Goal: Transaction & Acquisition: Obtain resource

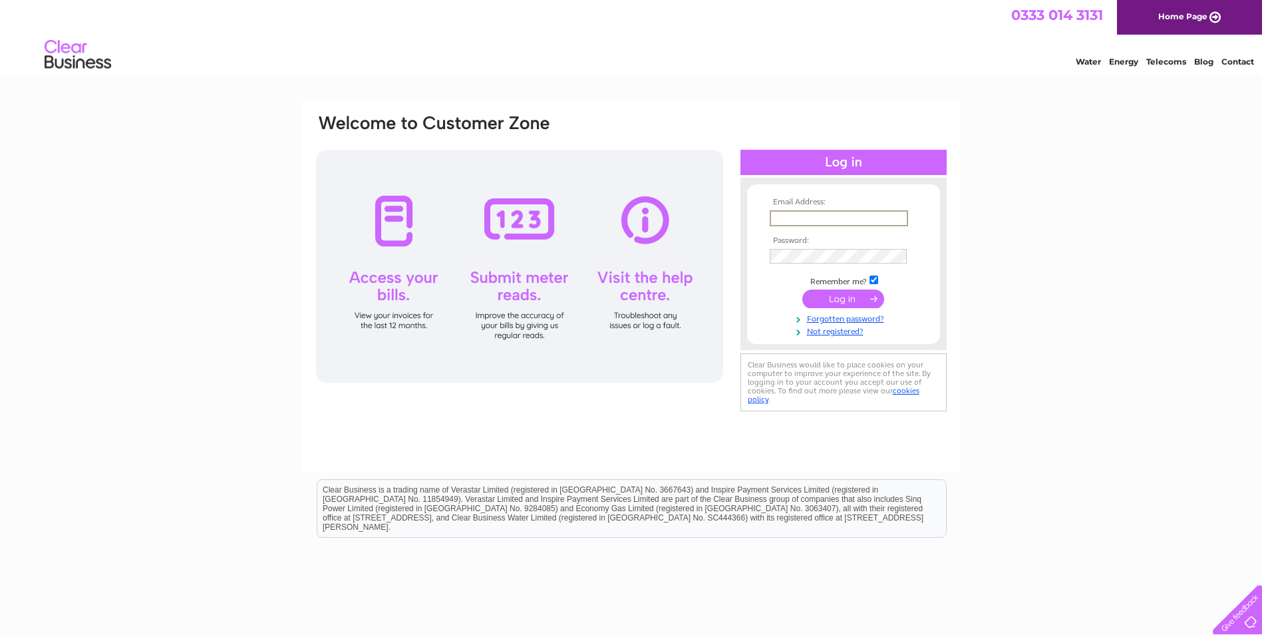
click at [854, 213] on input "text" at bounding box center [839, 218] width 138 height 16
paste input "lauren.baszucki@bluemanta.com"
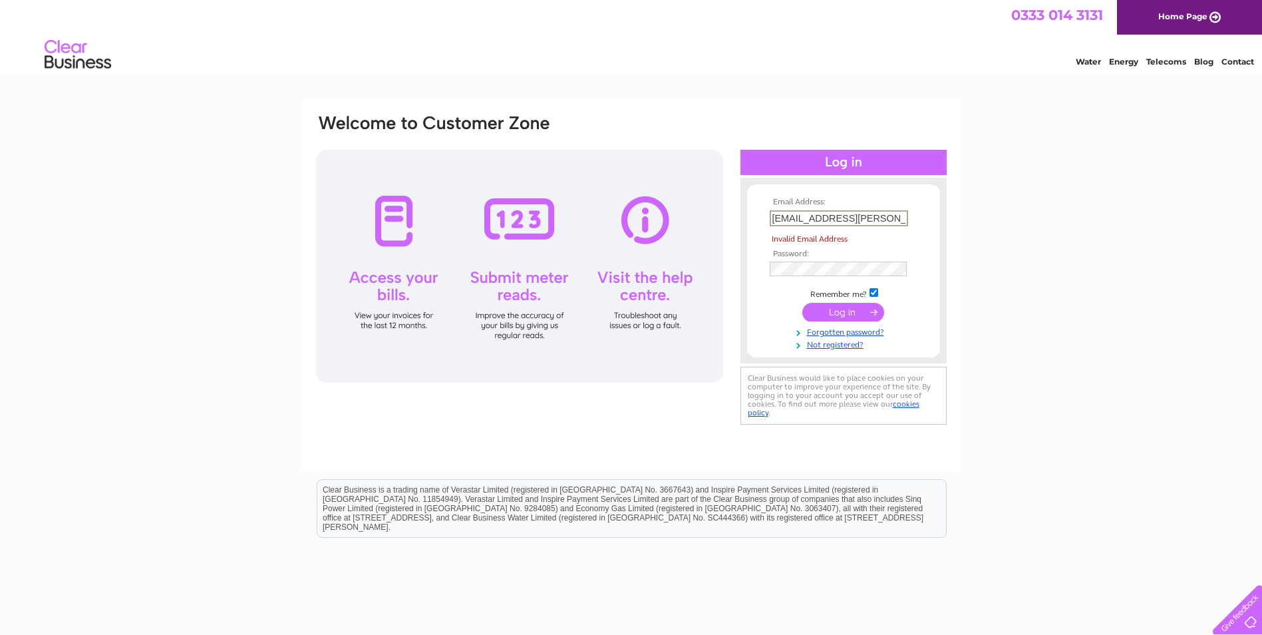
click at [850, 258] on td at bounding box center [844, 268] width 154 height 21
click at [843, 313] on input "submit" at bounding box center [844, 313] width 82 height 19
click at [843, 313] on input "submit" at bounding box center [844, 312] width 82 height 19
click at [845, 213] on input "lauren.baszucki@bluemanta.com" at bounding box center [839, 218] width 138 height 16
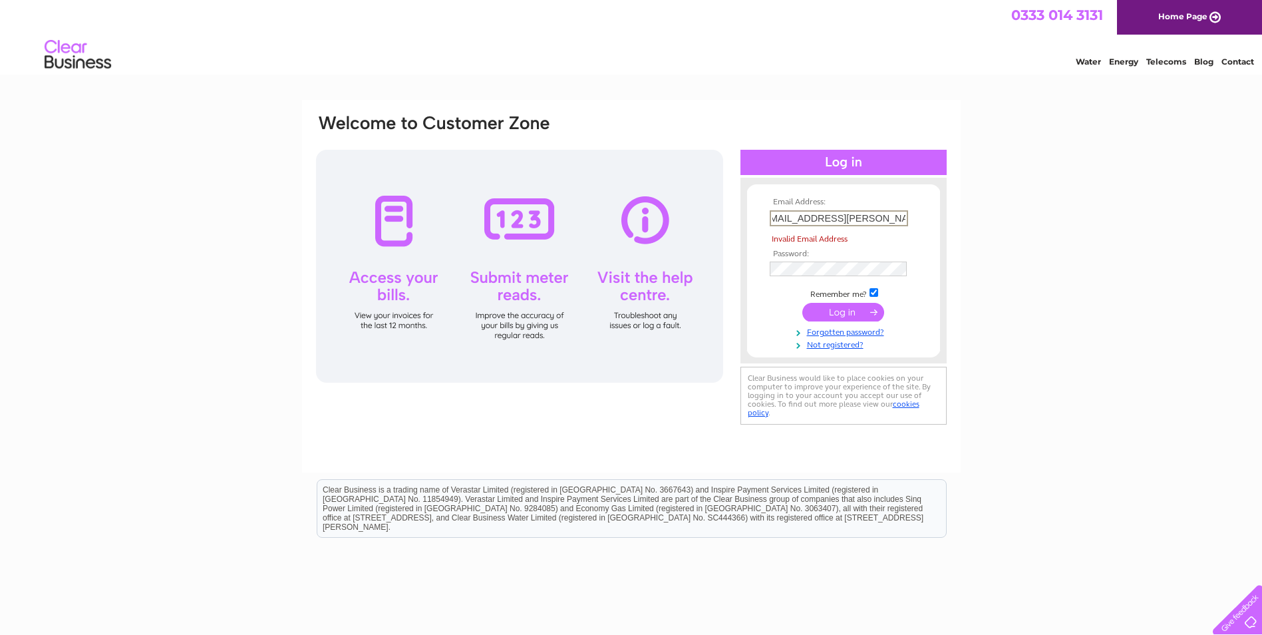
scroll to position [0, 9]
click at [903, 220] on input "lauren.baszucki@bluemanta.com" at bounding box center [839, 218] width 138 height 16
click at [854, 314] on input "submit" at bounding box center [844, 312] width 82 height 19
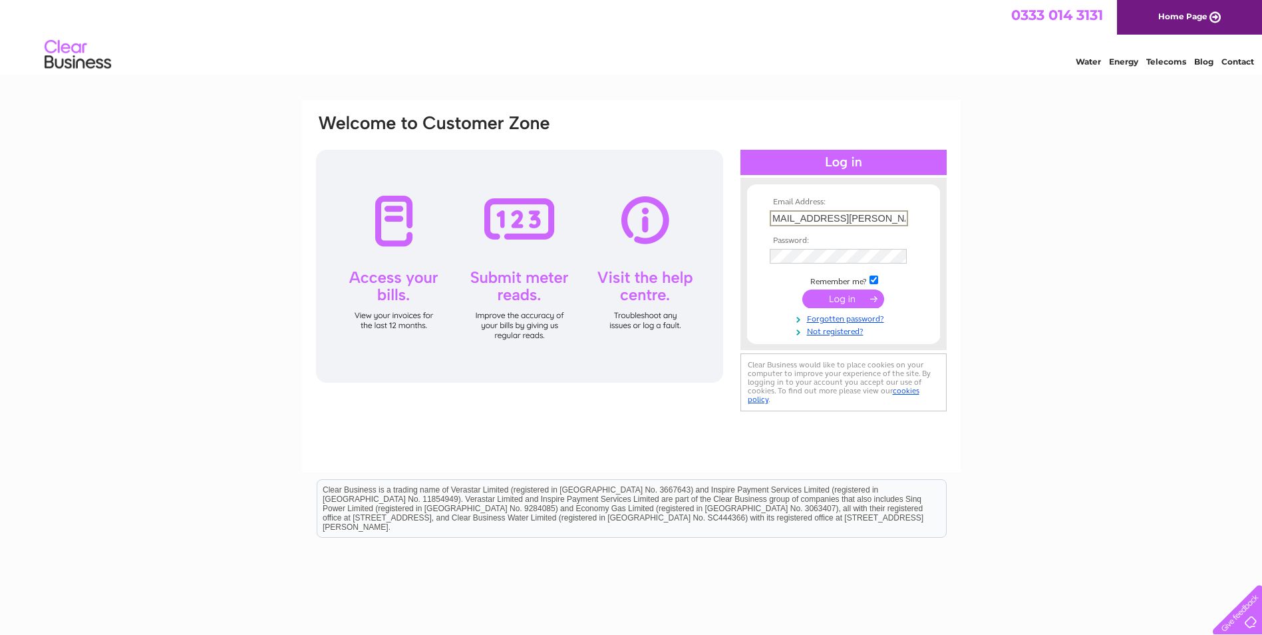
type input "lauren.baszucki@bluemanta.com"
click at [853, 295] on input "submit" at bounding box center [844, 297] width 82 height 19
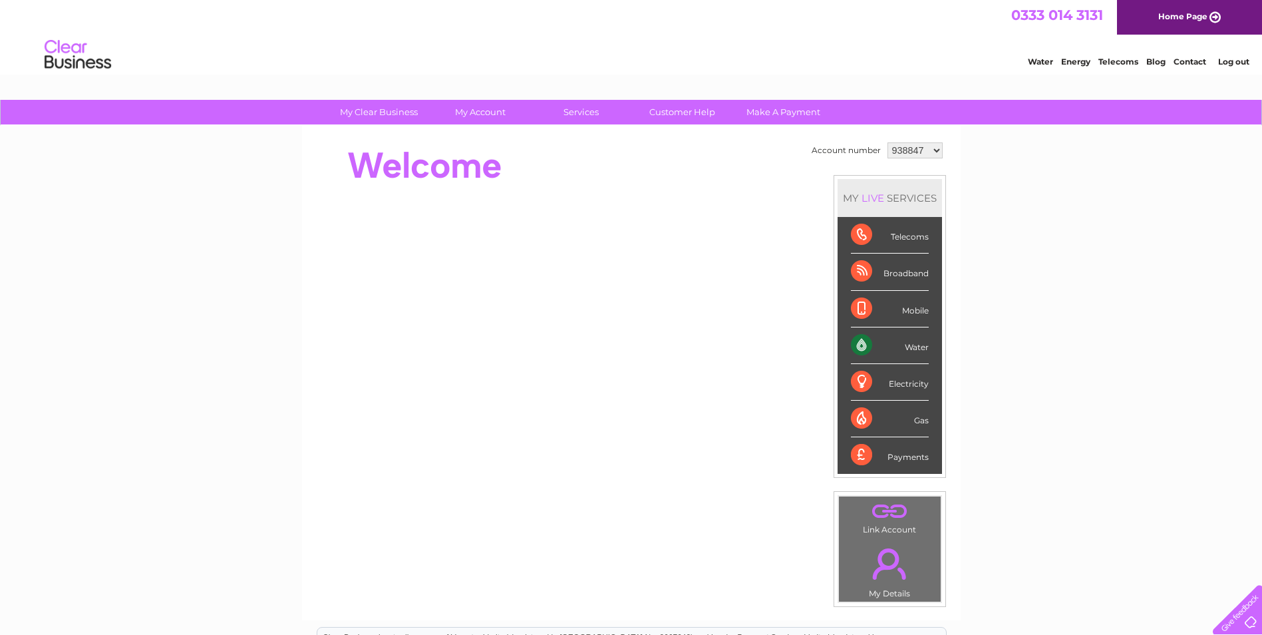
click at [910, 150] on select "938847 1144339" at bounding box center [915, 150] width 55 height 16
click at [914, 150] on select "938847 1144339" at bounding box center [915, 150] width 55 height 16
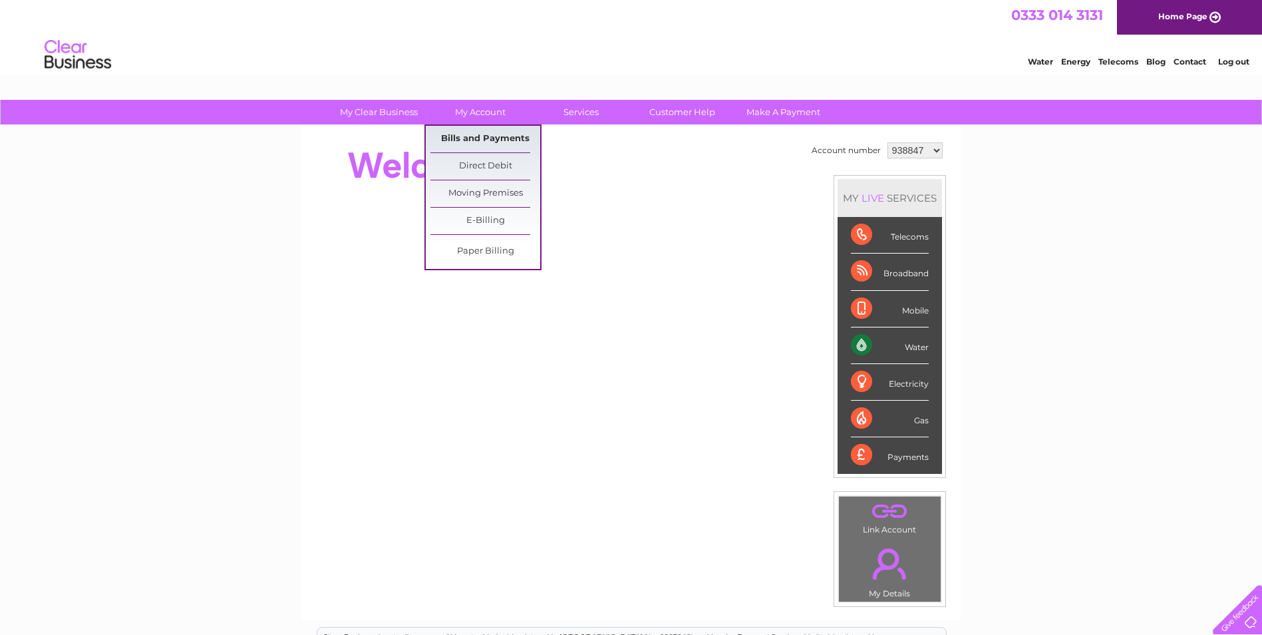
click at [488, 139] on link "Bills and Payments" at bounding box center [486, 139] width 110 height 27
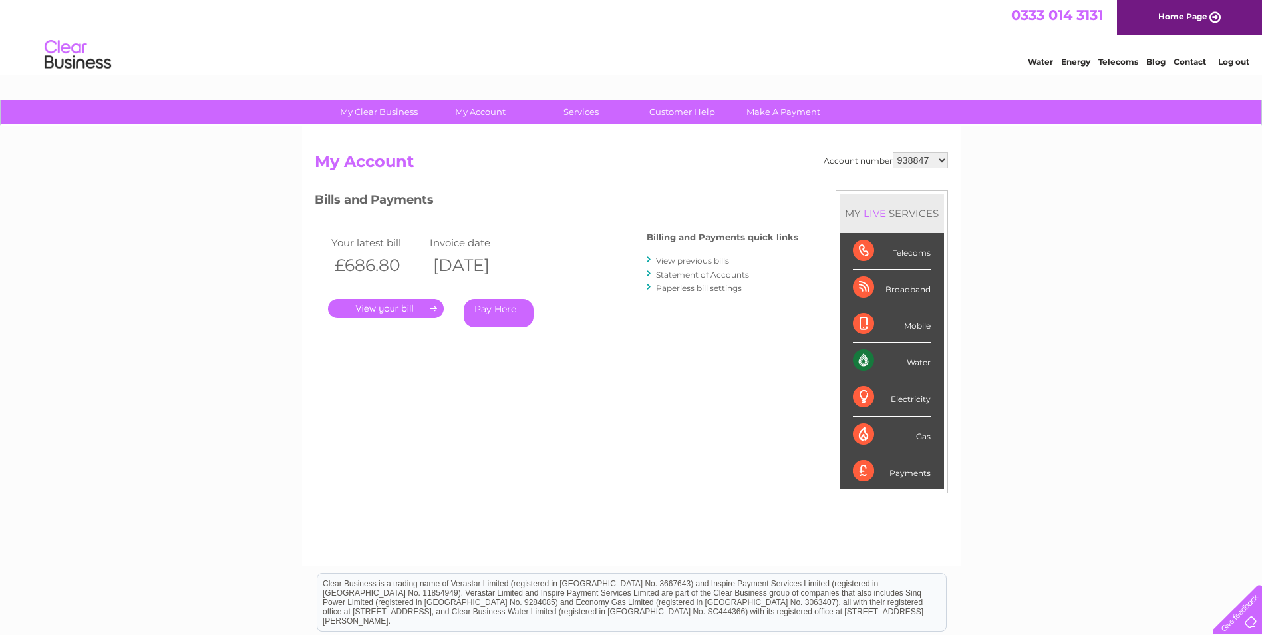
click at [388, 309] on link "." at bounding box center [386, 308] width 116 height 19
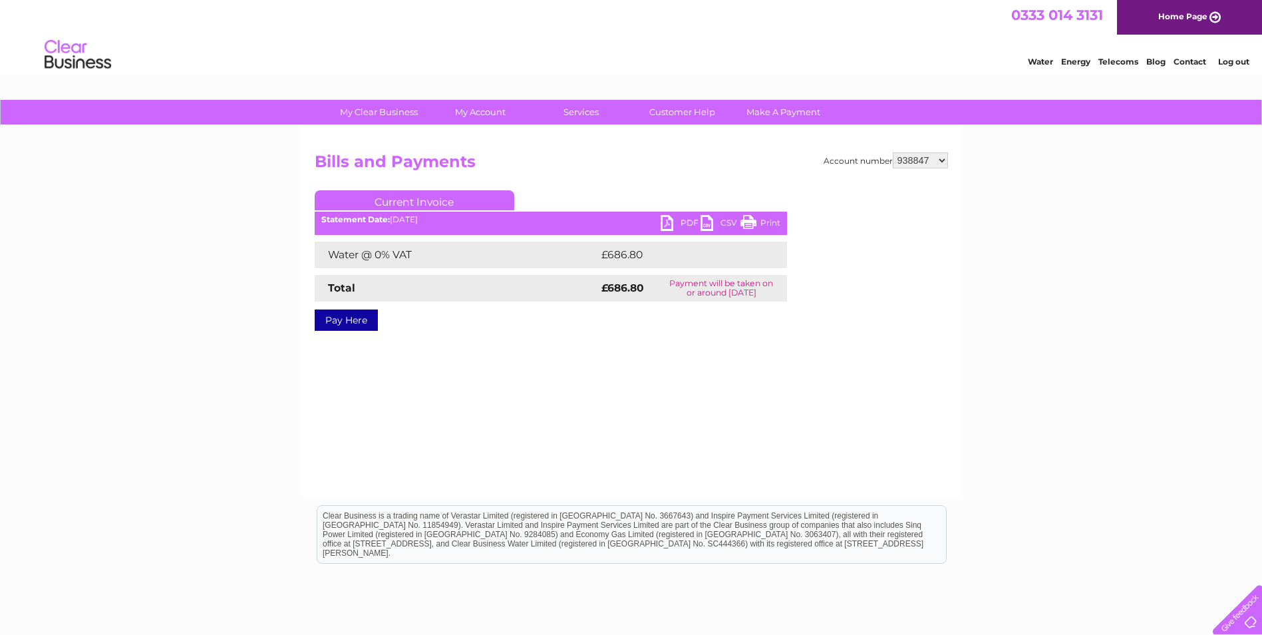
click at [673, 218] on link "PDF" at bounding box center [681, 224] width 40 height 19
click at [927, 160] on select "938847 1144339" at bounding box center [920, 160] width 55 height 16
select select "1144339"
click at [894, 152] on select "938847 1144339" at bounding box center [920, 160] width 55 height 16
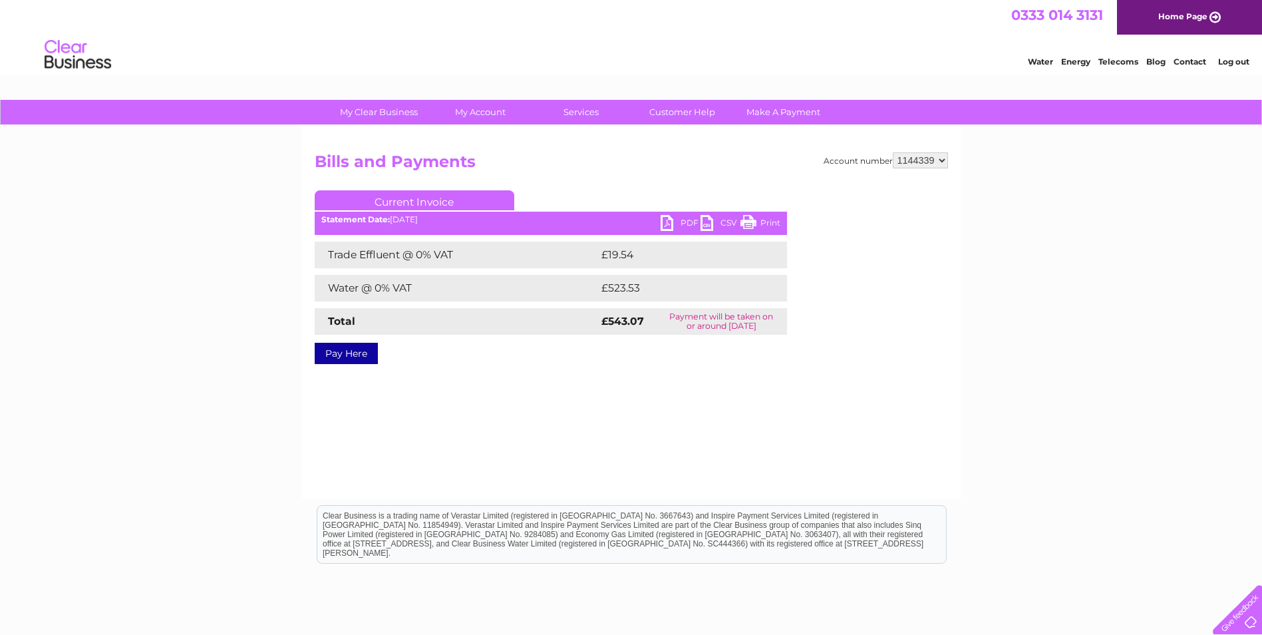
click at [667, 220] on link "PDF" at bounding box center [681, 224] width 40 height 19
